Goal: Information Seeking & Learning: Learn about a topic

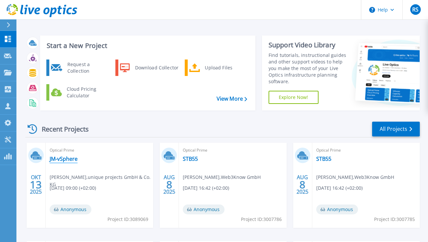
click at [62, 159] on link "JM-vSphere" at bounding box center [64, 158] width 28 height 7
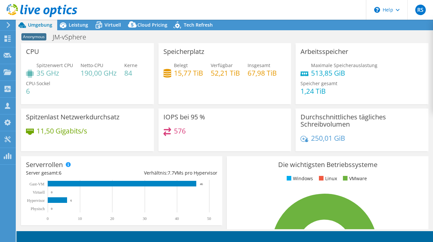
select select "USD"
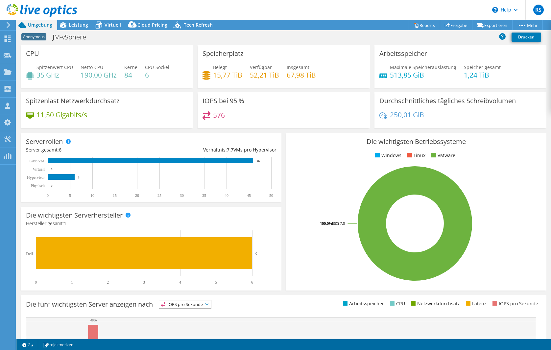
click at [303, 206] on rect at bounding box center [415, 223] width 248 height 115
click at [174, 242] on div "1 2 Projektnotizen" at bounding box center [151, 344] width 265 height 8
click at [81, 25] on span "Leistung" at bounding box center [78, 25] width 19 height 6
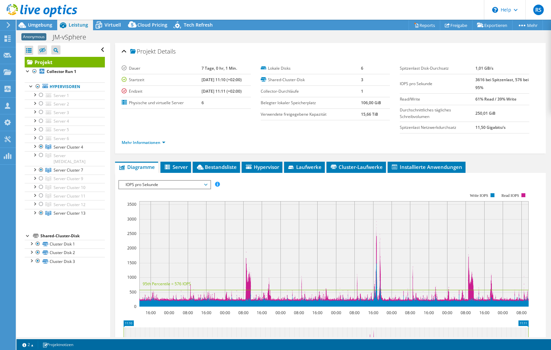
click at [122, 242] on div "1 2 Projektnotizen" at bounding box center [151, 344] width 265 height 8
click at [227, 166] on span "Bestandsliste" at bounding box center [216, 167] width 41 height 7
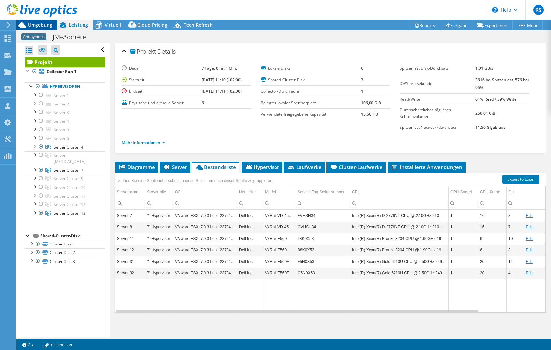
click at [37, 24] on span "Umgebung" at bounding box center [40, 25] width 24 height 6
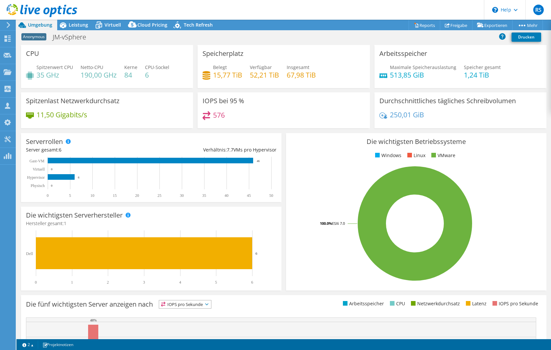
click at [71, 22] on div at bounding box center [38, 11] width 77 height 22
click at [73, 23] on span "Leistung" at bounding box center [78, 25] width 19 height 6
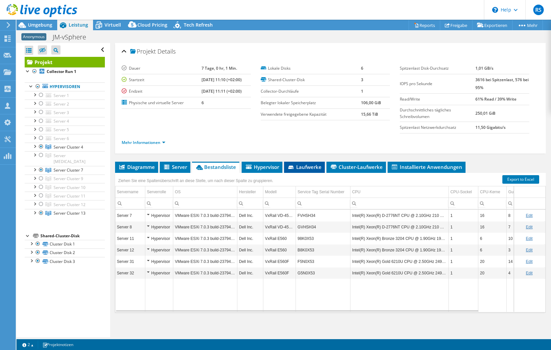
click at [308, 165] on span "Laufwerke" at bounding box center [304, 167] width 34 height 7
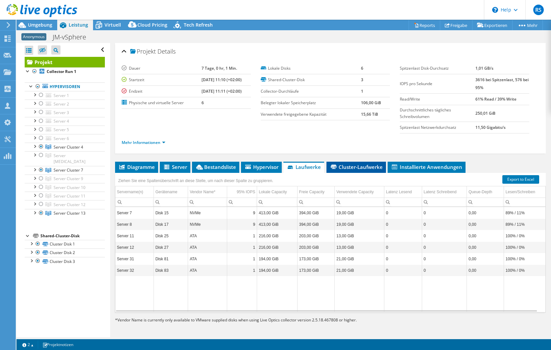
click at [360, 165] on span "Cluster-Laufwerke" at bounding box center [356, 167] width 53 height 7
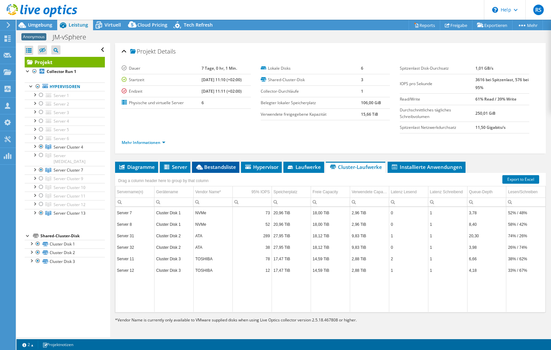
click at [220, 166] on span "Bestandsliste" at bounding box center [215, 167] width 41 height 7
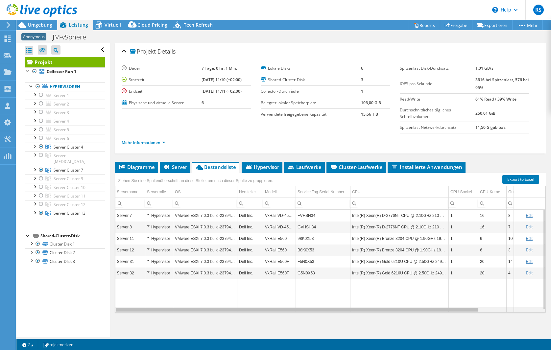
drag, startPoint x: 298, startPoint y: 310, endPoint x: 280, endPoint y: 310, distance: 18.1
click at [280, 242] on body "RS Vertriebspartner Ralf Schuster ralf.schuster@tdsynnex.com TD Azlan My Profil…" at bounding box center [275, 175] width 551 height 350
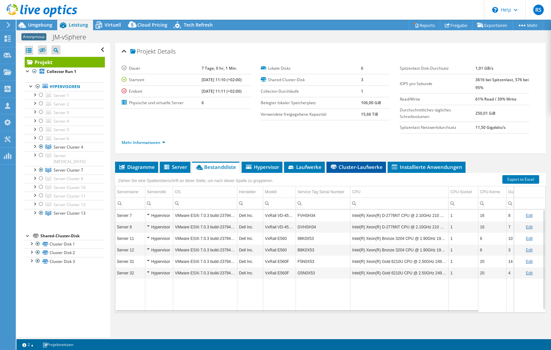
click at [351, 166] on span "Cluster-Laufwerke" at bounding box center [356, 167] width 53 height 7
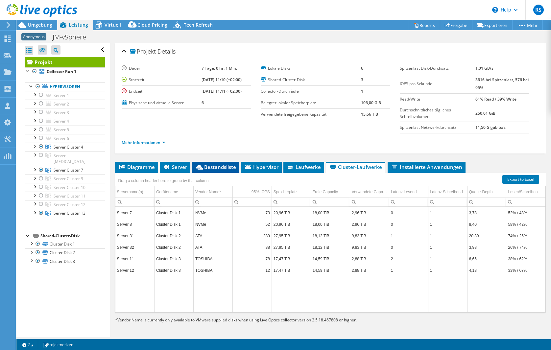
click at [226, 166] on span "Bestandsliste" at bounding box center [215, 167] width 41 height 7
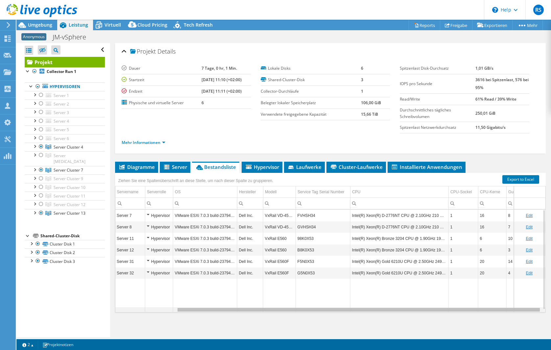
scroll to position [0, 72]
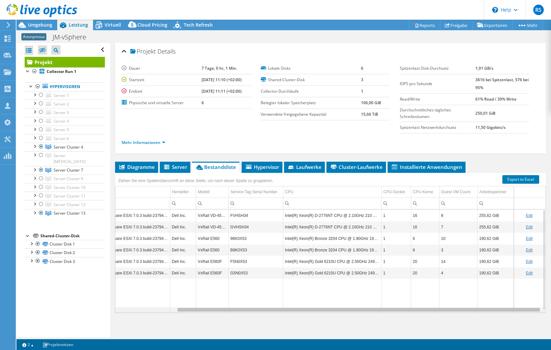
drag, startPoint x: 288, startPoint y: 311, endPoint x: 429, endPoint y: 310, distance: 140.6
click at [429, 242] on body "RS Vertriebspartner Ralf Schuster ralf.schuster@tdsynnex.com TD Azlan My Profil…" at bounding box center [275, 175] width 551 height 350
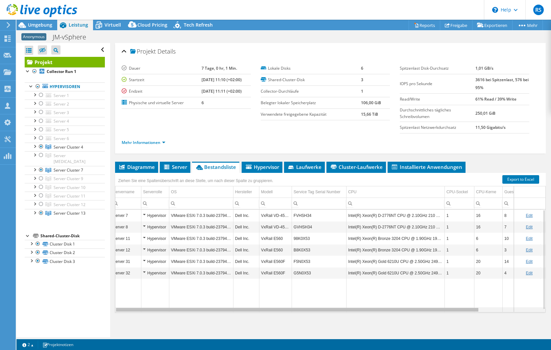
scroll to position [0, 0]
drag, startPoint x: 281, startPoint y: 311, endPoint x: 207, endPoint y: 302, distance: 74.4
click at [207, 242] on body "RS Vertriebspartner Ralf Schuster ralf.schuster@tdsynnex.com TD Azlan My Profil…" at bounding box center [275, 175] width 551 height 350
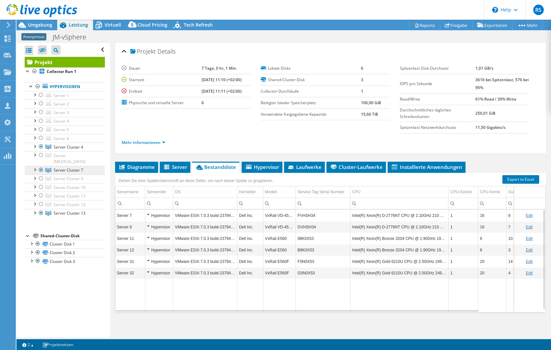
click at [55, 167] on span "Server Cluster 7" at bounding box center [69, 170] width 30 height 6
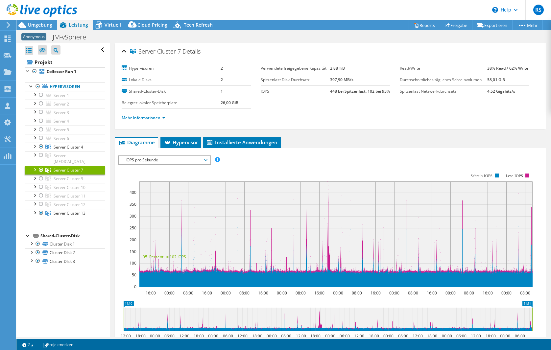
click at [176, 162] on span "IOPS pro Sekunde" at bounding box center [164, 160] width 84 height 8
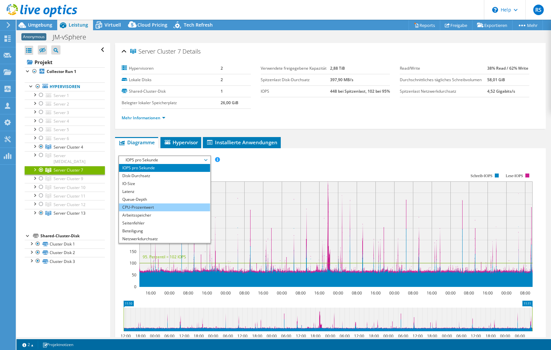
click at [143, 209] on li "CPU-Prozentwert" at bounding box center [164, 207] width 91 height 8
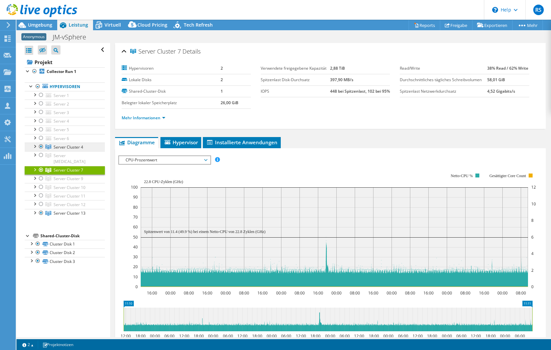
click at [65, 145] on span "Server Cluster 4" at bounding box center [69, 147] width 30 height 6
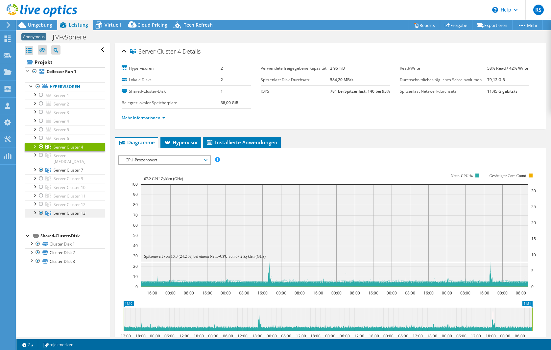
click at [65, 210] on span "Server Cluster 13" at bounding box center [70, 213] width 32 height 6
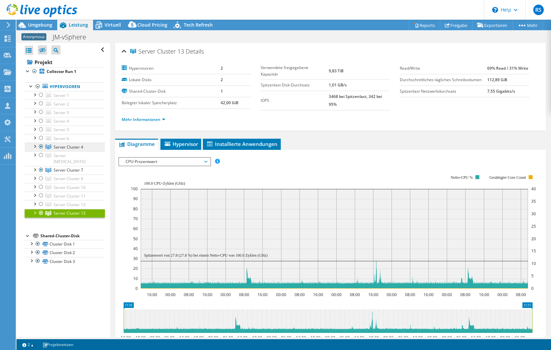
click at [61, 147] on span "Server Cluster 4" at bounding box center [69, 147] width 30 height 6
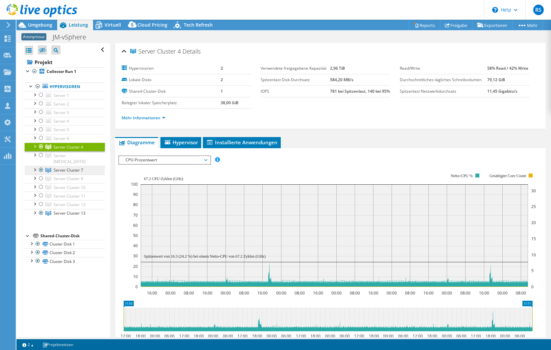
click at [58, 167] on span "Server Cluster 7" at bounding box center [69, 170] width 30 height 6
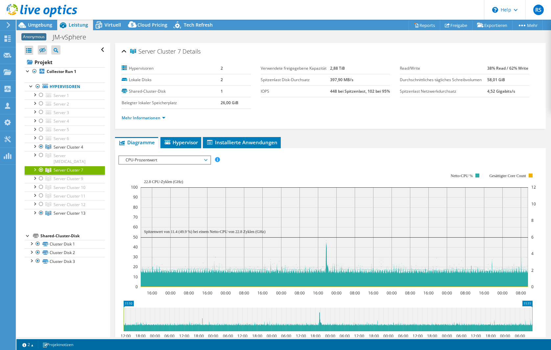
click at [207, 161] on span "CPU-Prozentwert" at bounding box center [164, 160] width 84 height 8
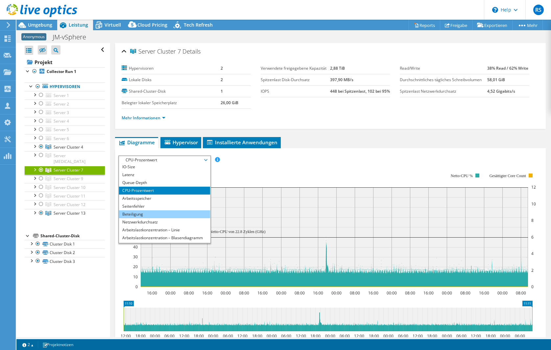
scroll to position [24, 0]
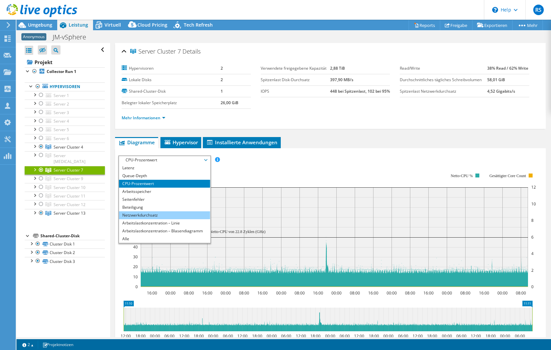
click at [152, 214] on li "Netzwerkdurchsatz" at bounding box center [164, 215] width 91 height 8
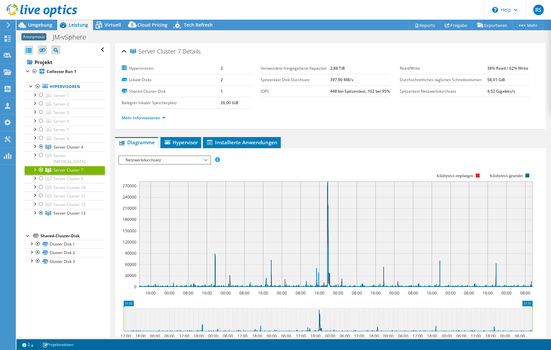
scroll to position [66, 0]
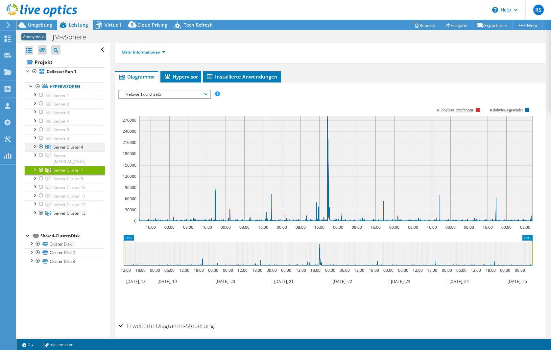
click at [68, 146] on span "Server Cluster 4" at bounding box center [69, 147] width 30 height 6
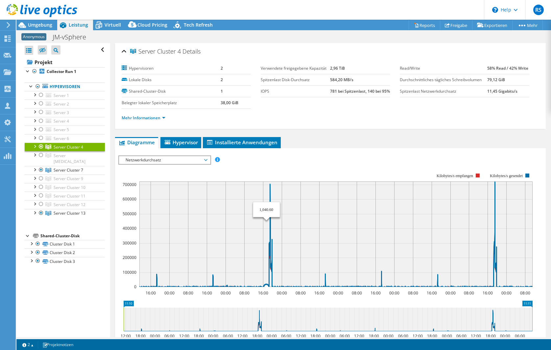
select select "USD"
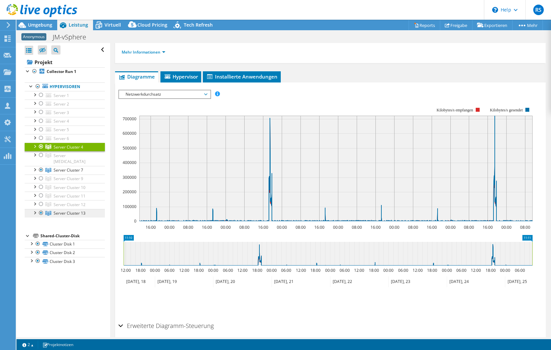
click at [61, 210] on span "Server Cluster 13" at bounding box center [70, 213] width 32 height 6
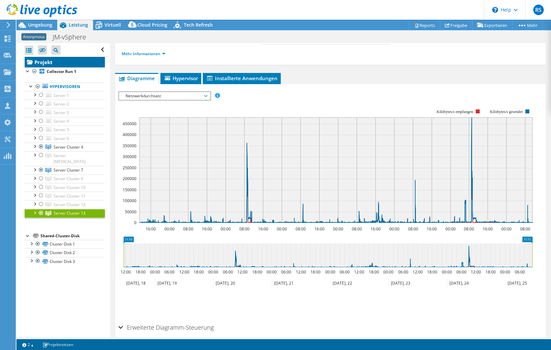
click at [59, 65] on link "Projekt" at bounding box center [65, 62] width 80 height 11
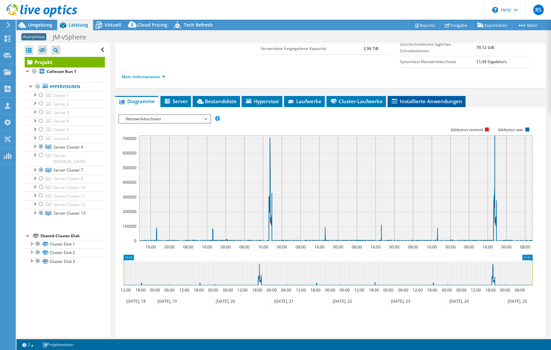
click at [440, 101] on span "Installierte Anwendungen" at bounding box center [426, 101] width 71 height 7
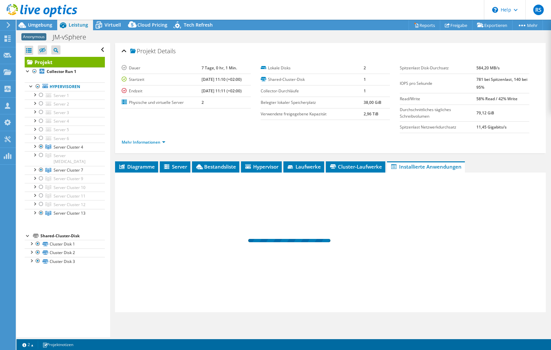
scroll to position [0, 0]
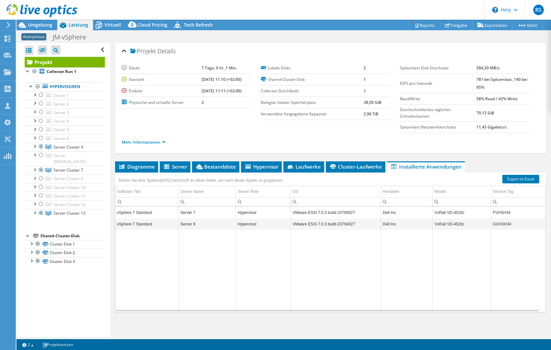
click at [69, 63] on link "Projekt" at bounding box center [65, 62] width 80 height 11
click at [70, 71] on b "Collector Run 1" at bounding box center [62, 72] width 30 height 6
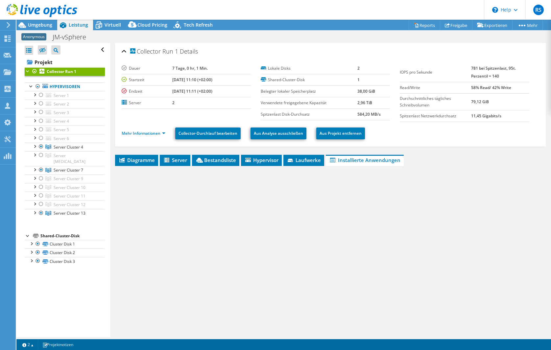
scroll to position [0, 0]
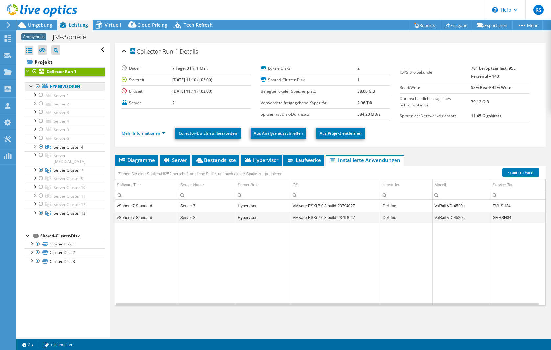
click at [70, 86] on link "Hypervisoren" at bounding box center [65, 86] width 80 height 9
click at [180, 159] on span "Server" at bounding box center [175, 160] width 24 height 7
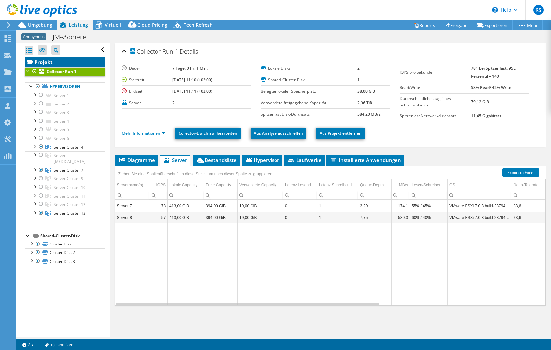
click at [46, 61] on link "Projekt" at bounding box center [65, 62] width 80 height 11
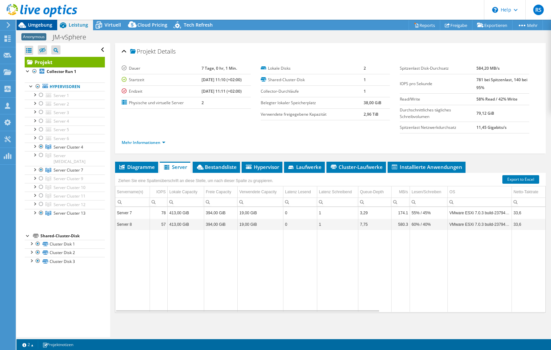
click at [42, 23] on span "Umgebung" at bounding box center [40, 25] width 24 height 6
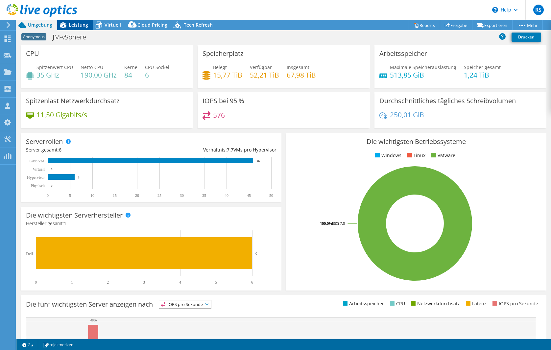
click at [76, 24] on span "Leistung" at bounding box center [78, 25] width 19 height 6
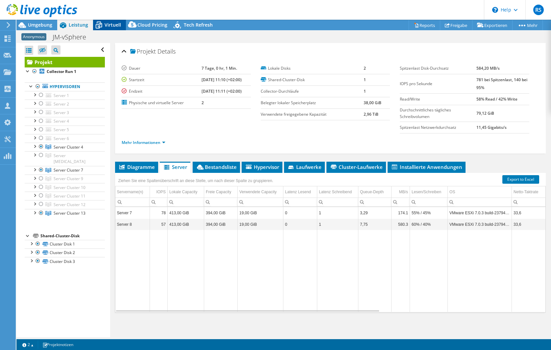
click at [109, 24] on span "Virtuell" at bounding box center [112, 25] width 16 height 6
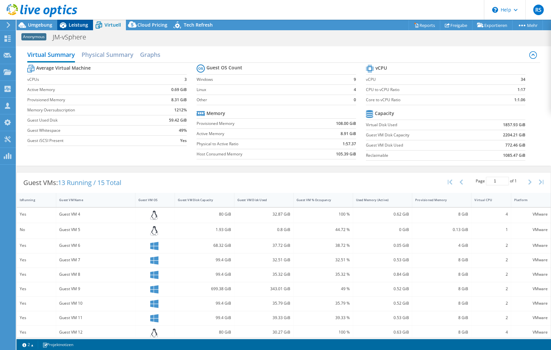
click at [79, 23] on span "Leistung" at bounding box center [78, 25] width 19 height 6
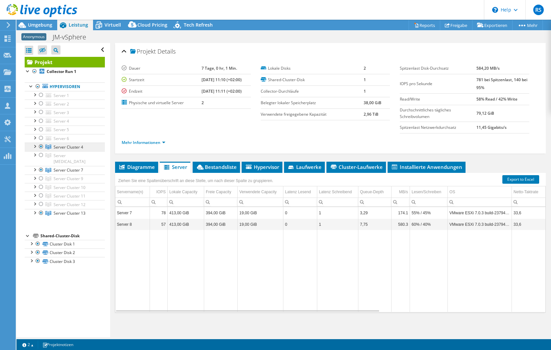
click at [72, 145] on span "Server Cluster 4" at bounding box center [69, 147] width 30 height 6
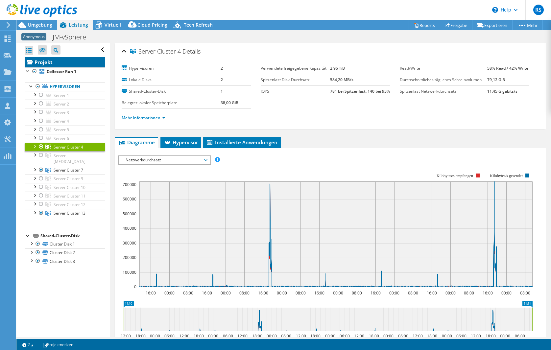
click at [53, 62] on link "Projekt" at bounding box center [65, 62] width 80 height 11
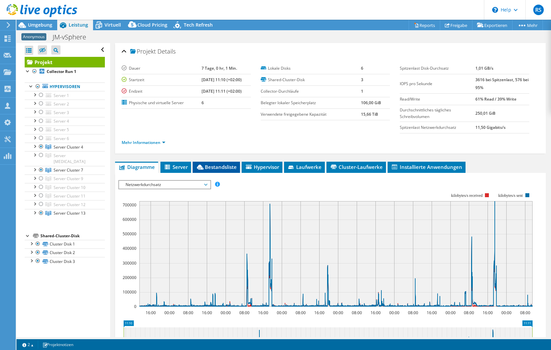
click at [219, 166] on span "Bestandsliste" at bounding box center [216, 167] width 41 height 7
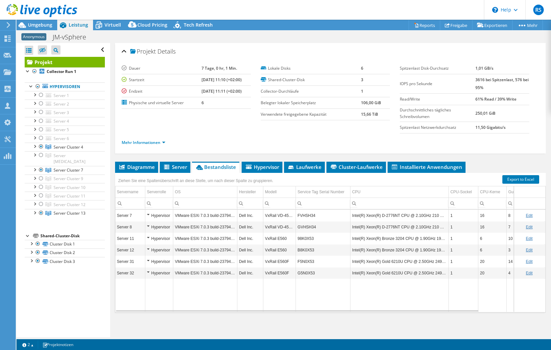
click at [513, 157] on div "Projekt Details Dauer 7 Tage, 0 hr, 1 Min. Startzeit [DATE] 11:10 (+02:00) Endz…" at bounding box center [330, 190] width 440 height 294
click at [208, 128] on section "Dauer 7 Tage, 0 hr, 1 Min. Startzeit [DATE] 11:10 (+02:00) Endzeit [DATE] 11:11…" at bounding box center [330, 107] width 417 height 89
drag, startPoint x: 314, startPoint y: 217, endPoint x: 296, endPoint y: 216, distance: 18.1
click at [296, 216] on td "FVHSH34" at bounding box center [323, 216] width 55 height 12
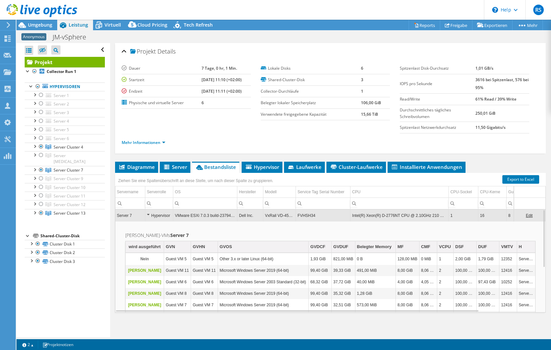
copy td "FVHSH34"
click at [198, 215] on td "VMware ESXi 7.0.3 build-23794027" at bounding box center [205, 216] width 64 height 12
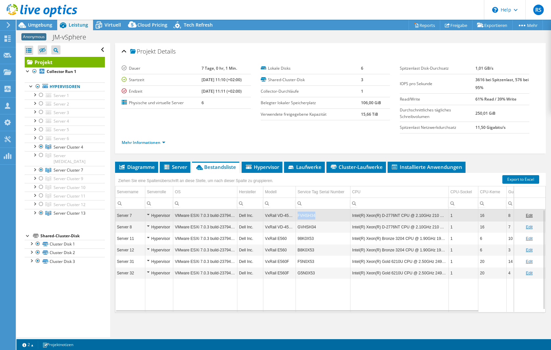
drag, startPoint x: 320, startPoint y: 216, endPoint x: 297, endPoint y: 215, distance: 23.7
click at [297, 215] on td "FVHSH34" at bounding box center [323, 216] width 55 height 12
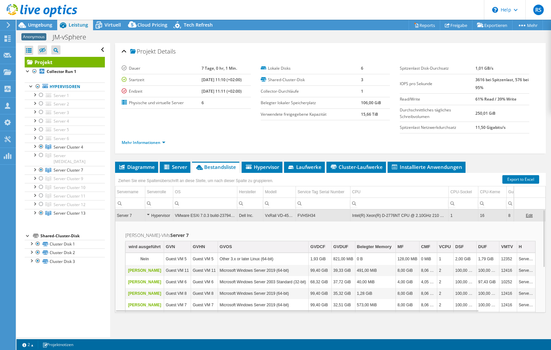
copy td "FVHSH34"
click at [220, 216] on td "VMware ESXi 7.0.3 build-23794027" at bounding box center [205, 216] width 64 height 12
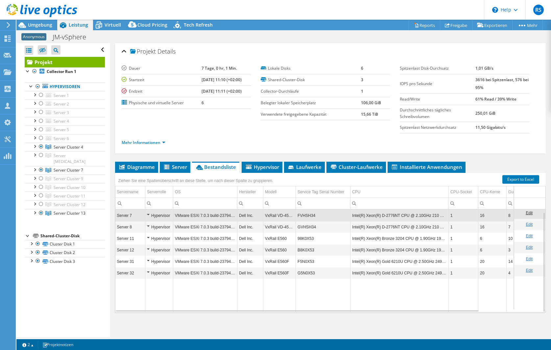
scroll to position [0, 0]
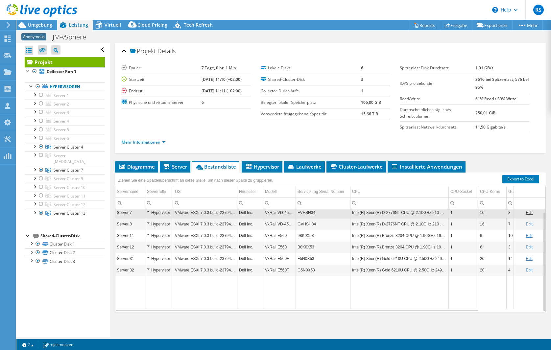
click at [320, 296] on td "Data grid" at bounding box center [323, 292] width 55 height 33
click at [234, 313] on div "Diagramme Server Bestandsliste Hypervisor Laufwerke Cluster-Laufwerke 0" at bounding box center [330, 243] width 430 height 164
click at [315, 237] on td "98K0X53" at bounding box center [323, 236] width 55 height 12
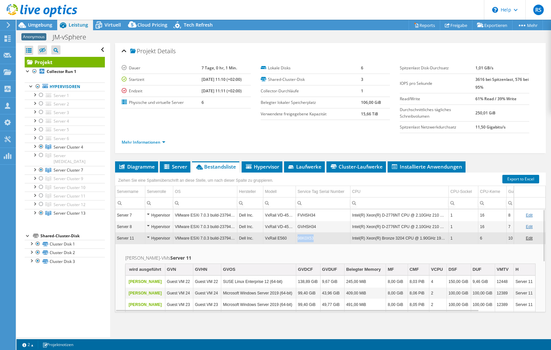
drag, startPoint x: 320, startPoint y: 238, endPoint x: 295, endPoint y: 239, distance: 25.3
click at [295, 239] on tr "Server 11 Hypervisor VMware ESXi 7.0.3 build-23794027 Dell Inc. VxRail E560 98K…" at bounding box center [363, 238] width 497 height 12
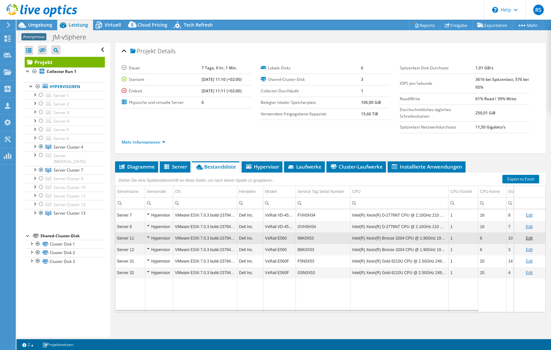
copy tr "98K0X53"
